Goal: Transaction & Acquisition: Obtain resource

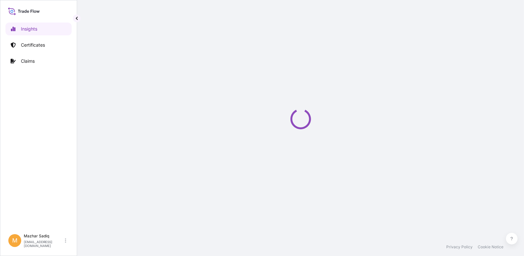
select select "2025"
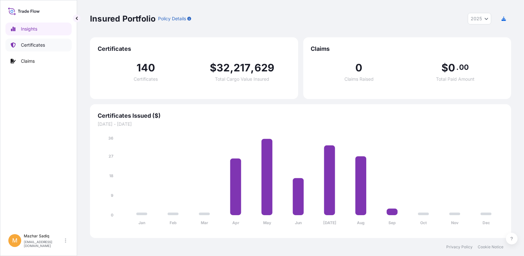
click at [40, 46] on p "Certificates" at bounding box center [33, 45] width 24 height 6
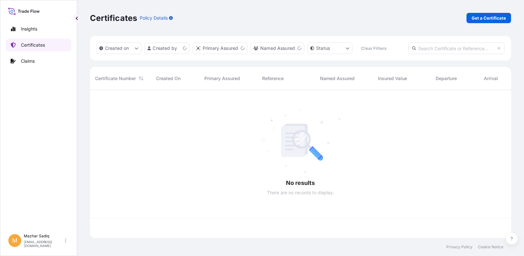
scroll to position [146, 416]
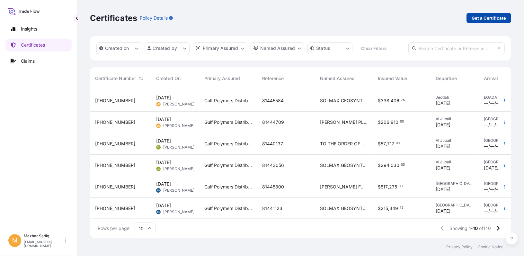
click at [490, 18] on p "Get a Certificate" at bounding box center [489, 18] width 34 height 6
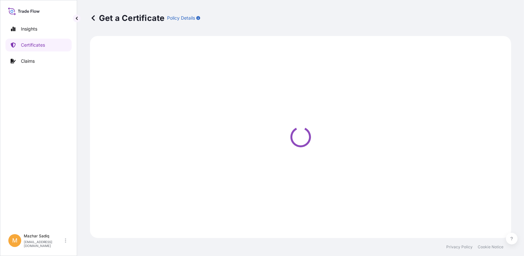
select select "Sea"
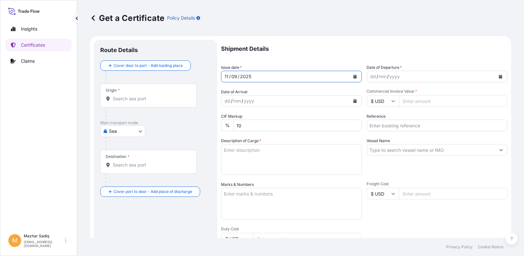
click at [353, 77] on icon "Calendar" at bounding box center [355, 77] width 4 height 4
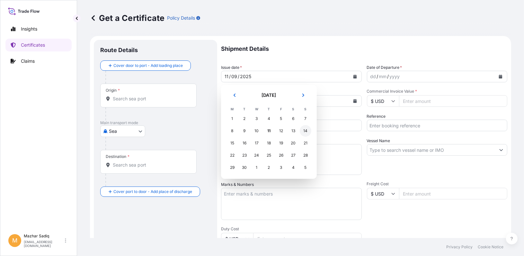
click at [304, 131] on div "14" at bounding box center [306, 131] width 12 height 12
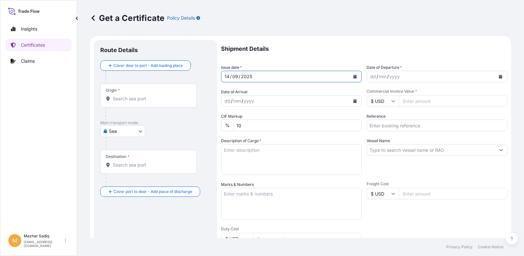
click at [499, 77] on icon "Calendar" at bounding box center [501, 77] width 4 height 4
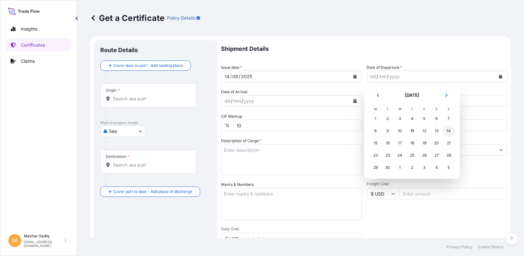
click at [447, 131] on div "14" at bounding box center [449, 131] width 12 height 12
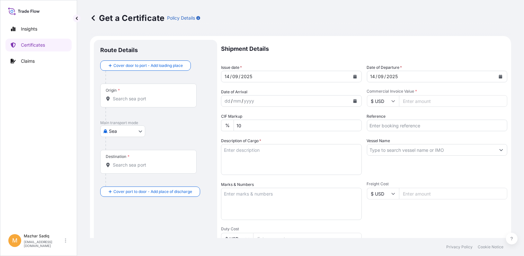
click at [419, 101] on input "Commercial Invoice Value *" at bounding box center [453, 101] width 109 height 12
click at [396, 128] on input "Reference" at bounding box center [437, 126] width 141 height 12
paste input "81454375"
type input "81454375"
click at [413, 102] on input "Commercial Invoice Value *" at bounding box center [453, 101] width 109 height 12
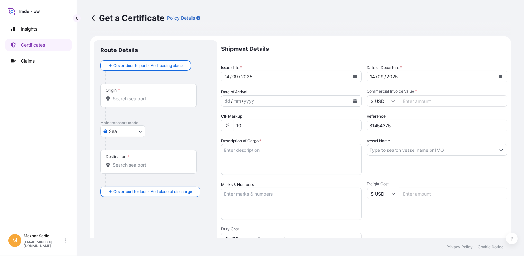
paste input "51975.00"
type input "51975.00"
click at [395, 152] on input "Vessel Name" at bounding box center [431, 150] width 128 height 12
paste input "CONSTANTINOS P II 537S"
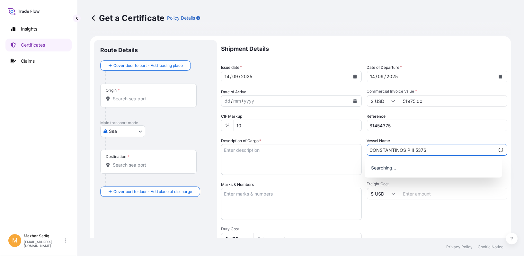
type input "CONSTANTINOS P II 537S"
click at [259, 160] on textarea "Description of Cargo *" at bounding box center [291, 159] width 141 height 31
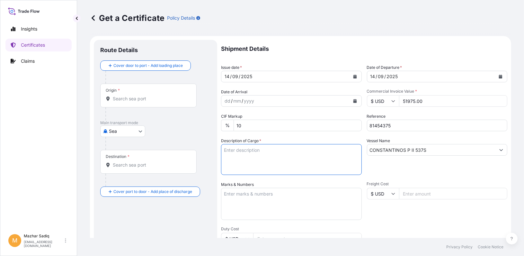
click at [247, 154] on textarea "Description of Cargo *" at bounding box center [291, 159] width 141 height 31
click at [249, 159] on textarea "Description of Cargo *" at bounding box center [291, 159] width 141 height 31
paste textarea "49.50 MT MARLEX HIGH DENSITY POLYETHYLENE RESIN - HXM 50100P FREIGHT PREPAID AC…"
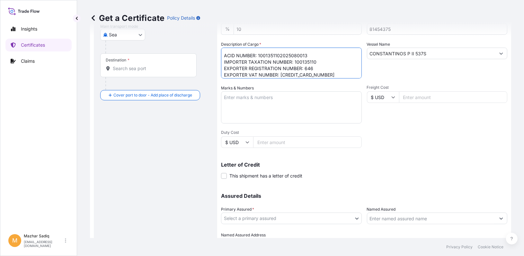
scroll to position [39, 0]
drag, startPoint x: 269, startPoint y: 73, endPoint x: 205, endPoint y: 75, distance: 63.9
click at [205, 75] on form "Route Details Cover door to port - Add loading place Place of loading Road / [G…" at bounding box center [300, 106] width 421 height 332
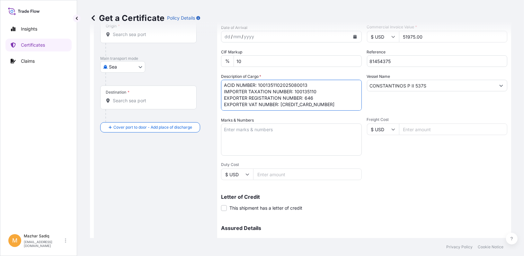
click at [256, 94] on textarea "49.50 MT MARLEX HIGH DENSITY POLYETHYLENE RESIN - HXM 50100P FREIGHT PREPAID AC…" at bounding box center [291, 95] width 141 height 31
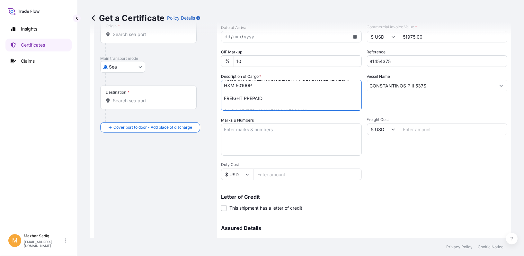
click at [278, 97] on textarea "49.50 MT MARLEX HIGH DENSITY POLYETHYLENE RESIN - HXM 50100P FREIGHT PREPAID AC…" at bounding box center [291, 95] width 141 height 31
drag, startPoint x: 271, startPoint y: 98, endPoint x: 222, endPoint y: 98, distance: 48.5
click at [222, 98] on textarea "49.50 MT MARLEX HIGH DENSITY POLYETHYLENE RESIN - HXM 50100P FREIGHT PREPAID AC…" at bounding box center [291, 95] width 141 height 31
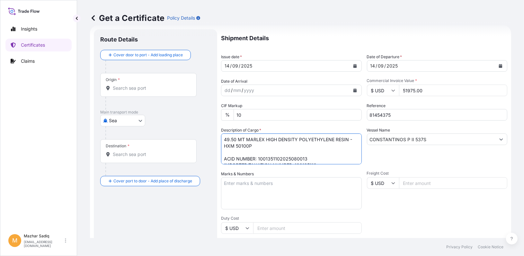
scroll to position [0, 0]
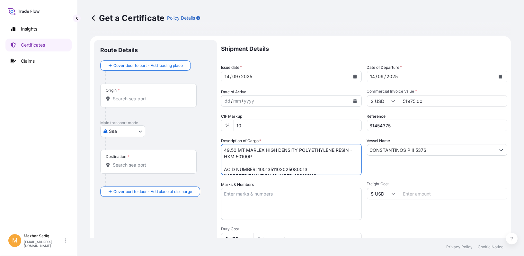
type textarea "49.50 MT MARLEX HIGH DENSITY POLYETHYLENE RESIN - HXM 50100P ACID NUMBER: 10013…"
click at [134, 98] on input "Origin *" at bounding box center [151, 98] width 76 height 6
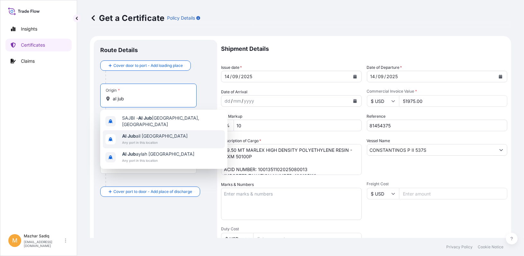
click at [154, 133] on span "Al Jub ail [GEOGRAPHIC_DATA]" at bounding box center [155, 136] width 66 height 6
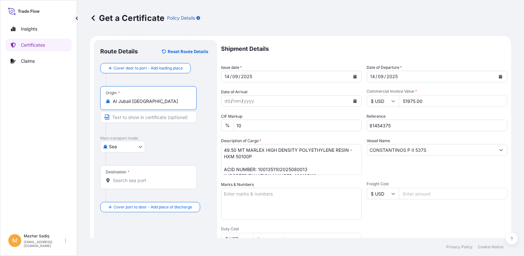
type input "Al Jubail [GEOGRAPHIC_DATA]"
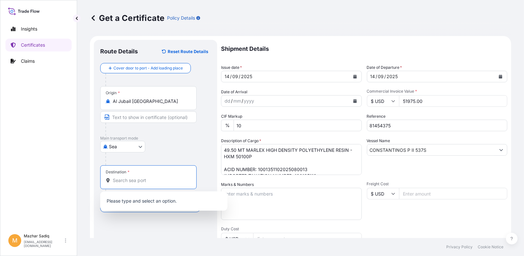
click at [127, 178] on input "Destination *" at bounding box center [151, 180] width 76 height 6
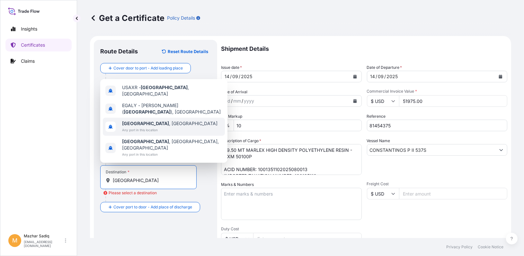
click at [146, 133] on span "Any port in this location" at bounding box center [169, 130] width 95 height 6
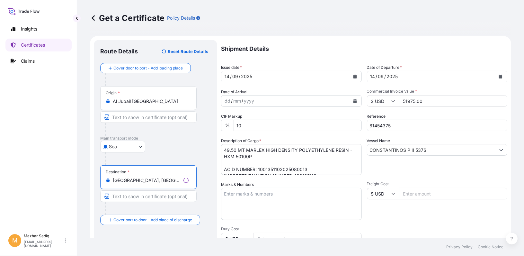
type input "[GEOGRAPHIC_DATA], [GEOGRAPHIC_DATA]"
click at [45, 176] on div "Insights Certificates Claims" at bounding box center [38, 124] width 66 height 214
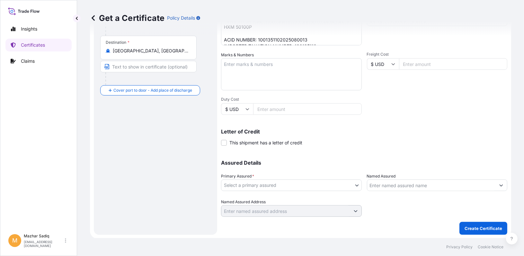
scroll to position [130, 0]
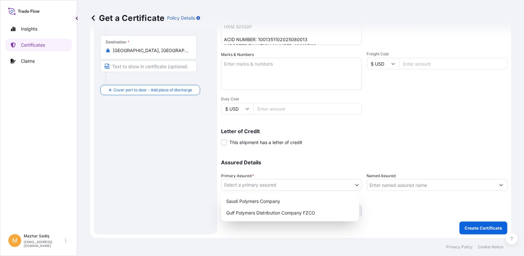
click at [280, 184] on body "Insights Certificates Claims M [PERSON_NAME] [PERSON_NAME][EMAIL_ADDRESS][DOMAI…" at bounding box center [262, 128] width 524 height 256
click at [273, 212] on div "Gulf Polymers Distribution Company FZCO" at bounding box center [290, 213] width 133 height 12
select select "31643"
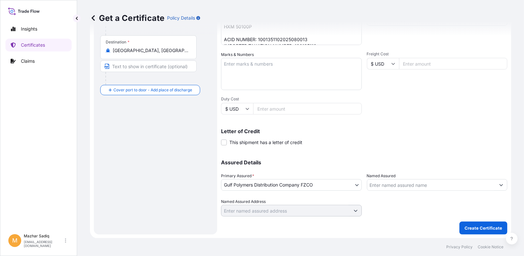
click at [393, 186] on input "Named Assured" at bounding box center [431, 185] width 128 height 12
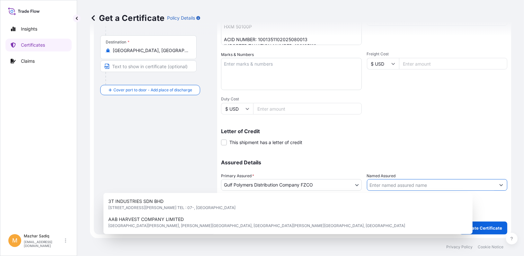
paste input "ABCO UNITED PLASTICS AND CHEMICALS"
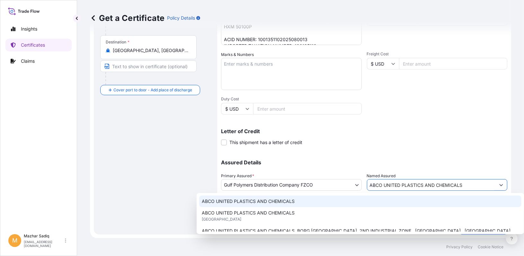
click at [281, 203] on span "ABCO UNITED PLASTICS AND CHEMICALS" at bounding box center [248, 201] width 93 height 6
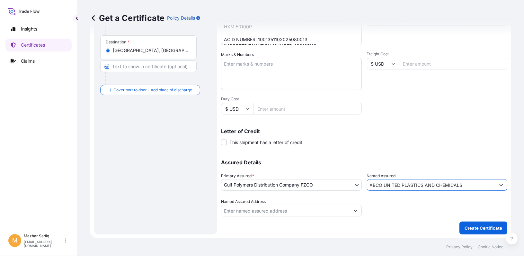
type input "ABCO UNITED PLASTICS AND CHEMICALS"
click at [182, 208] on div "Route Details Reset Route Details Cover door to port - Add loading place Place …" at bounding box center [155, 71] width 111 height 311
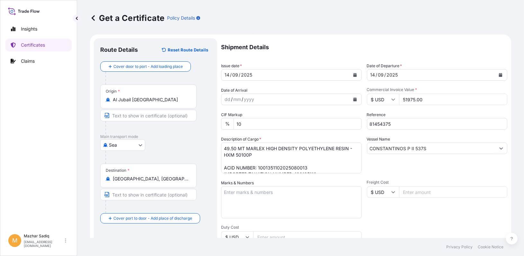
scroll to position [0, 0]
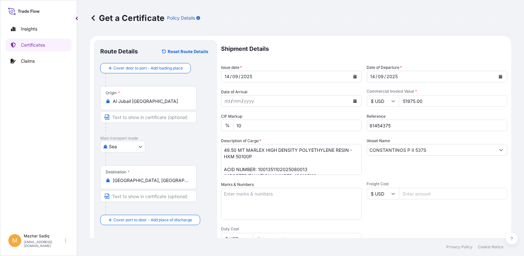
drag, startPoint x: 430, startPoint y: 102, endPoint x: 360, endPoint y: 103, distance: 70.7
click at [363, 101] on div "Shipment Details Issue date * [DATE] Date of Departure * [DATE] Date of Arrival…" at bounding box center [364, 193] width 286 height 306
click at [63, 153] on div "Insights Certificates Claims" at bounding box center [38, 124] width 66 height 214
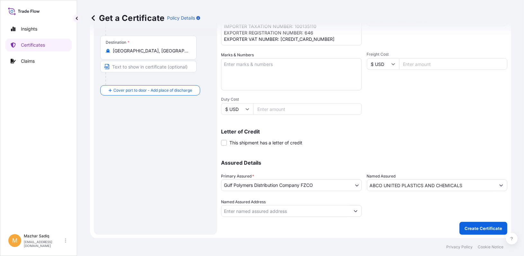
scroll to position [130, 0]
click at [481, 226] on p "Create Certificate" at bounding box center [484, 228] width 38 height 6
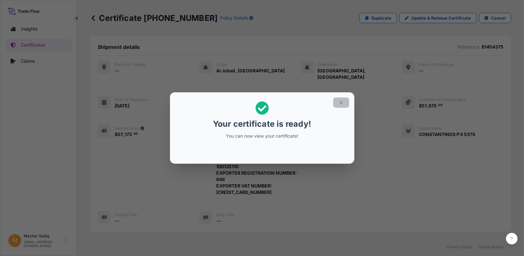
click at [342, 103] on icon "button" at bounding box center [341, 103] width 4 height 4
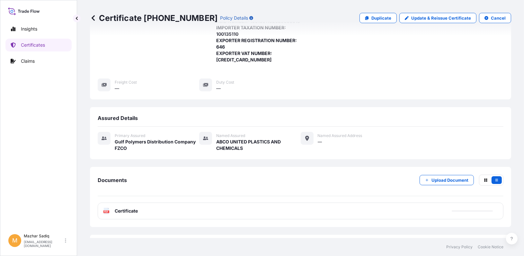
scroll to position [159, 0]
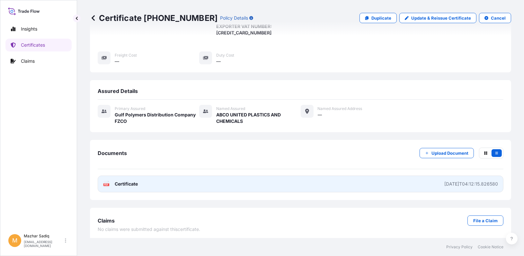
click at [140, 184] on link "PDF Certificate [DATE]T04:12:15.826580" at bounding box center [301, 183] width 406 height 17
